Goal: Task Accomplishment & Management: Manage account settings

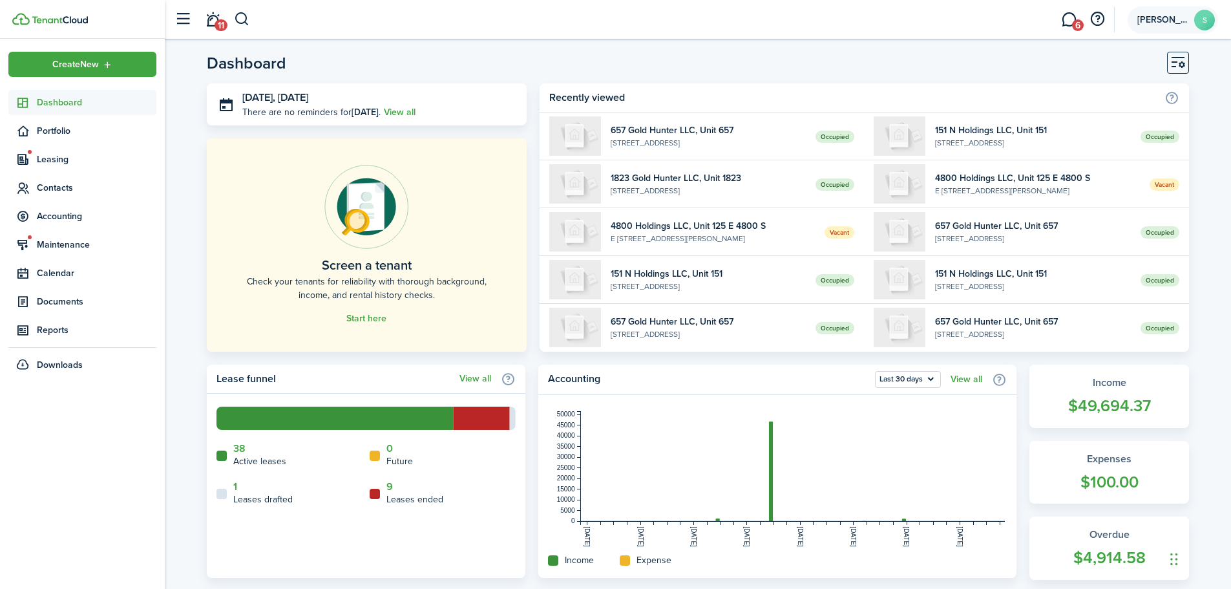
click at [1170, 21] on span "[PERSON_NAME]" at bounding box center [1163, 20] width 52 height 9
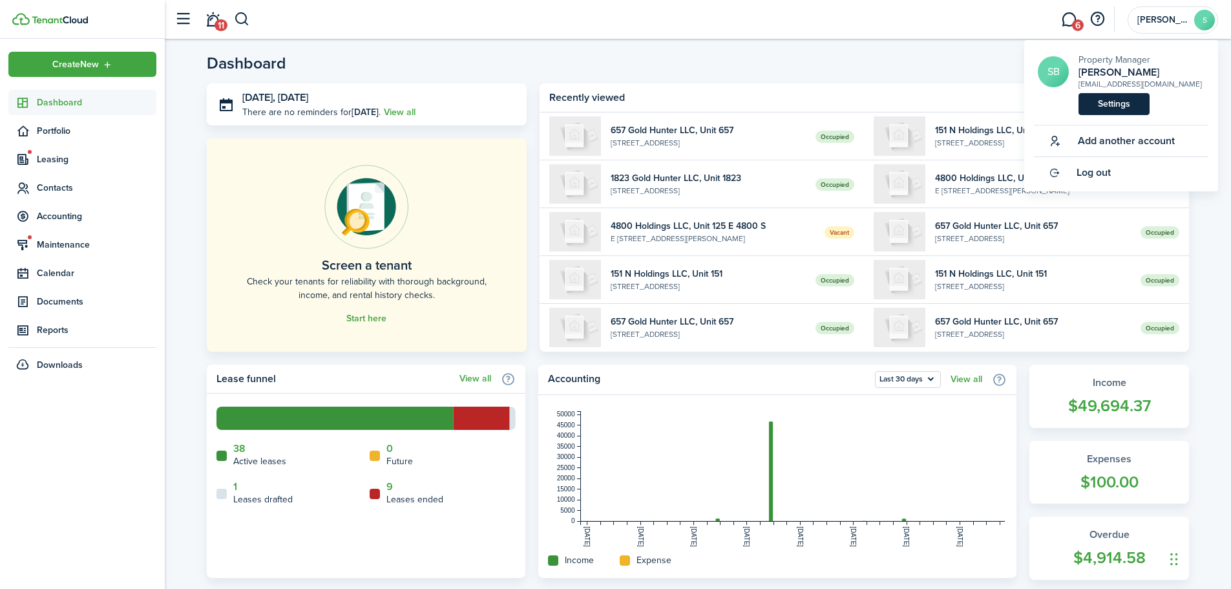
click at [1128, 109] on link "Settings" at bounding box center [1114, 104] width 71 height 22
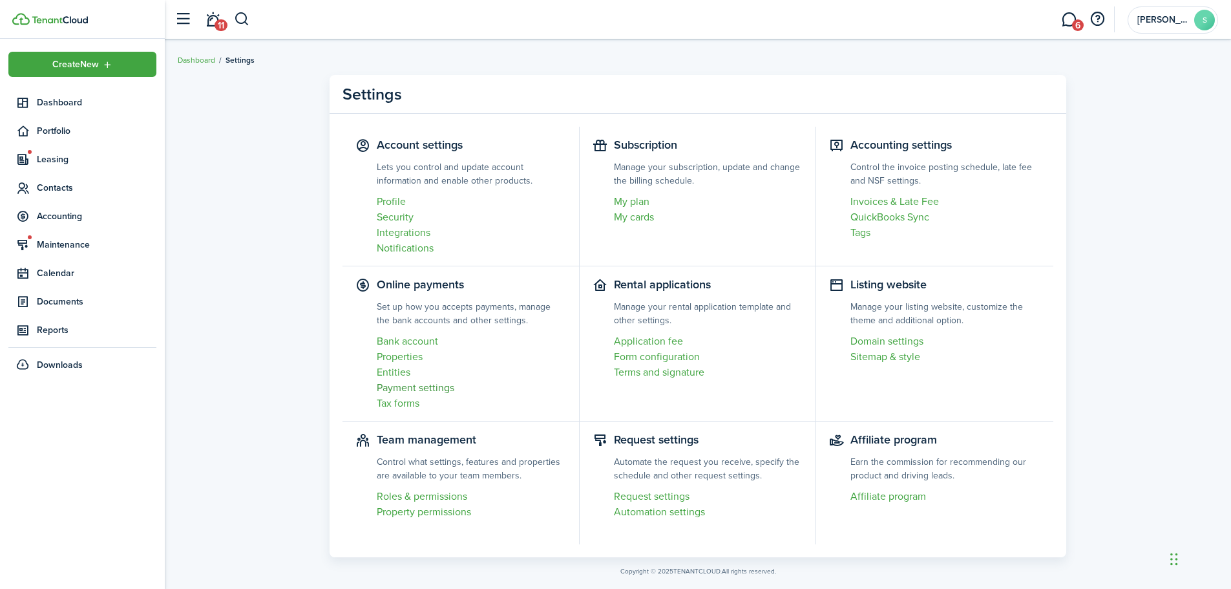
click at [421, 388] on link "Payment settings" at bounding box center [471, 388] width 189 height 16
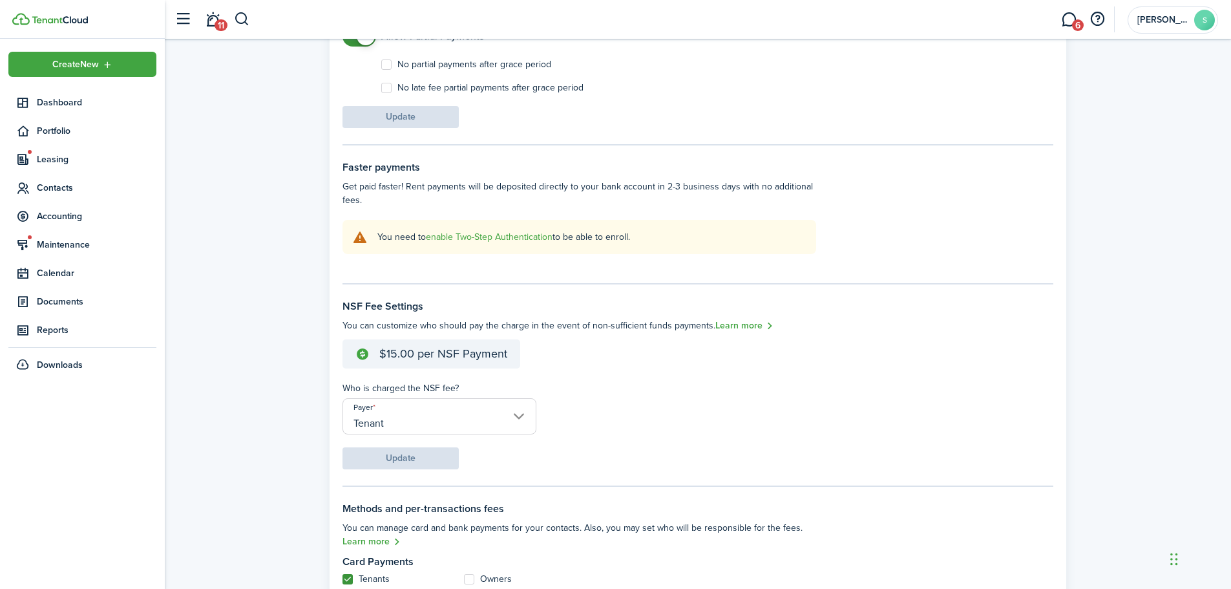
scroll to position [258, 0]
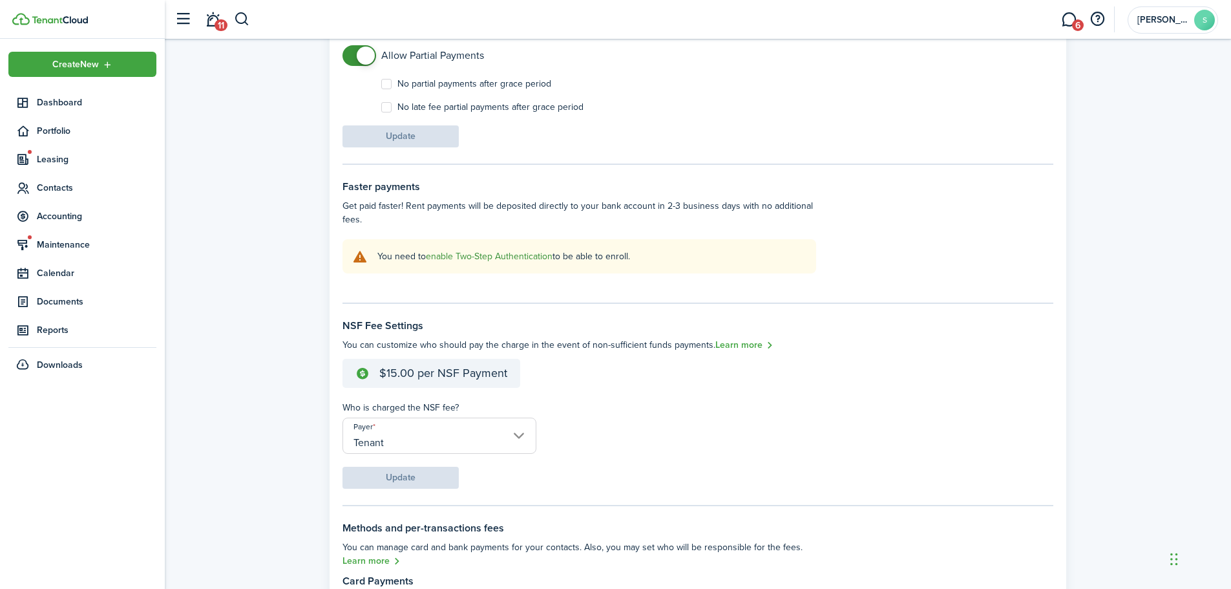
click at [495, 258] on link "enable Two-Step Authentication" at bounding box center [489, 256] width 127 height 14
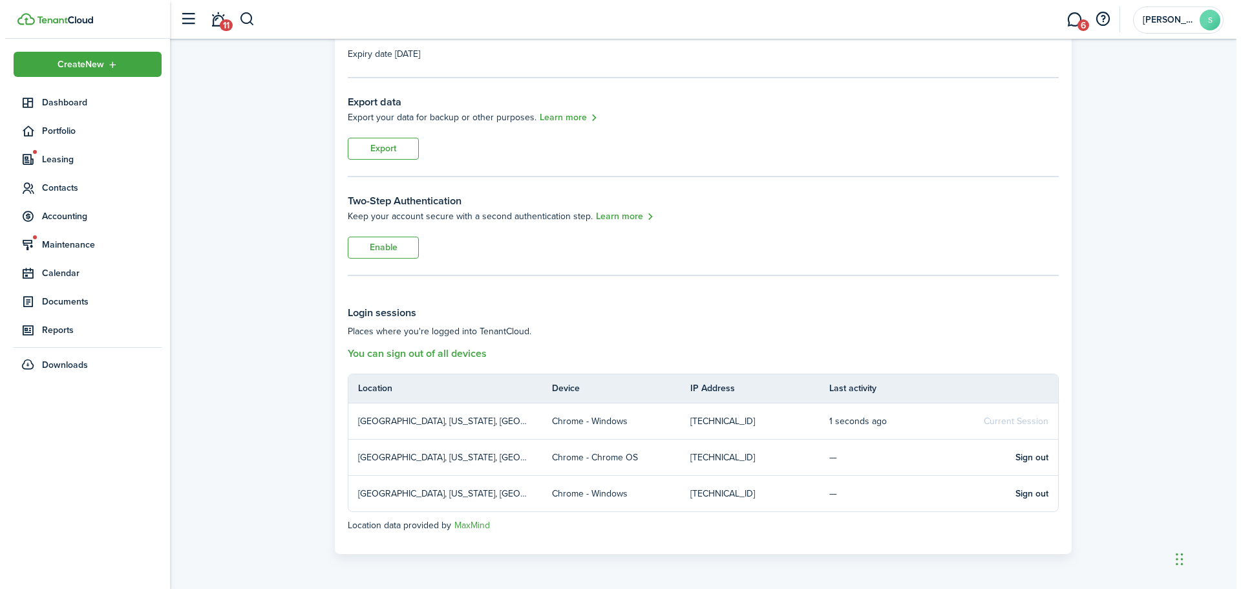
scroll to position [160, 0]
click at [390, 247] on button "Enable" at bounding box center [378, 247] width 71 height 22
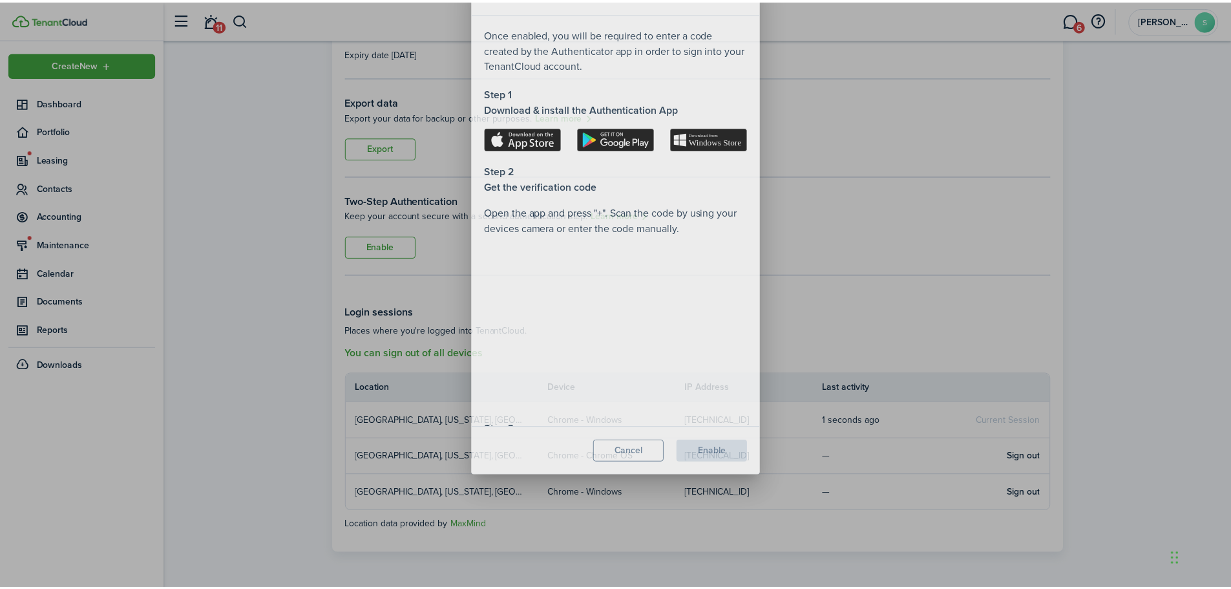
scroll to position [125, 0]
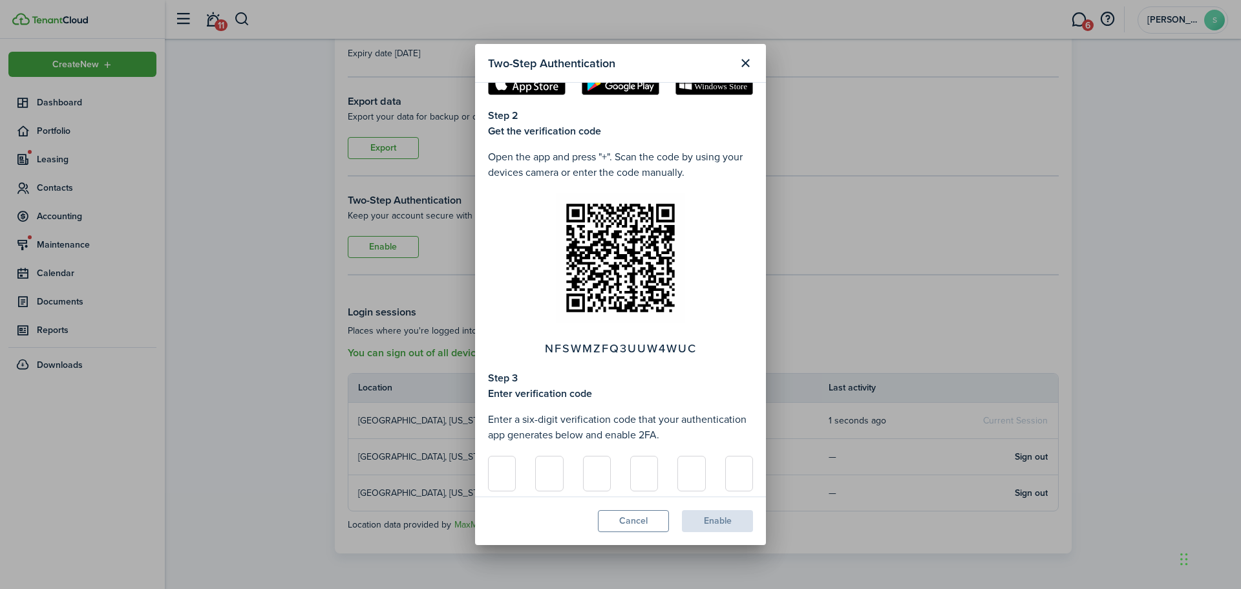
drag, startPoint x: 742, startPoint y: 62, endPoint x: 754, endPoint y: 116, distance: 55.0
click at [743, 62] on button "Close modal" at bounding box center [745, 63] width 22 height 22
